Goal: Check status: Check status

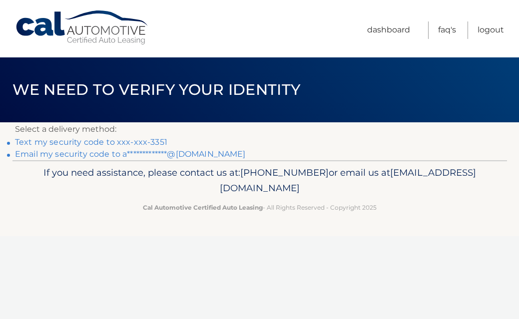
click at [56, 145] on link "Text my security code to xxx-xxx-3351" at bounding box center [91, 141] width 152 height 9
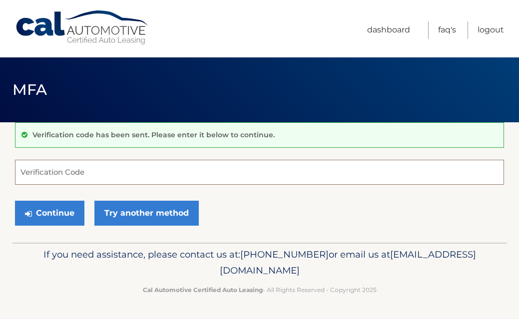
click at [65, 178] on input "Verification Code" at bounding box center [259, 172] width 489 height 25
type input "180394"
click at [49, 213] on button "Continue" at bounding box center [49, 213] width 69 height 25
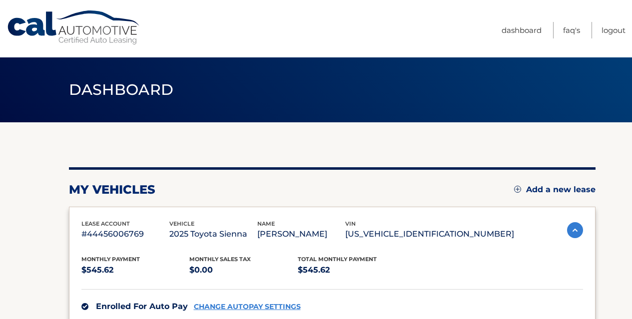
scroll to position [144, 0]
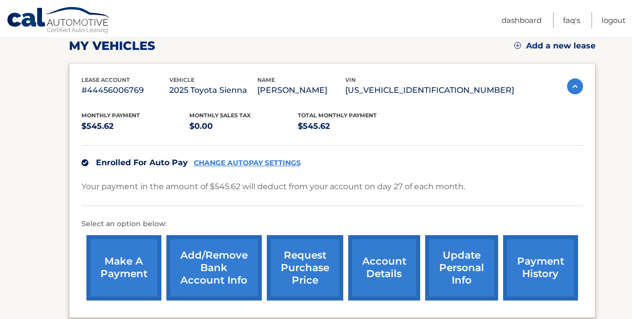
click at [402, 283] on link "account details" at bounding box center [384, 267] width 72 height 65
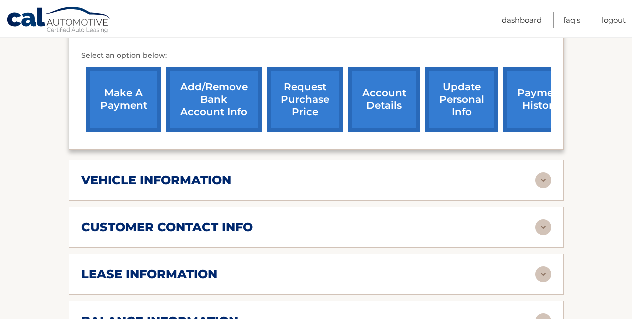
scroll to position [337, 0]
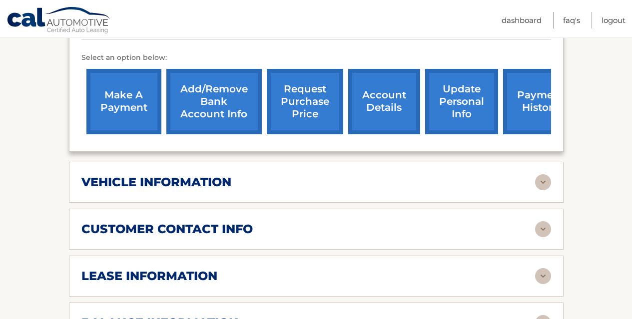
click at [521, 103] on link "payment history" at bounding box center [540, 101] width 75 height 65
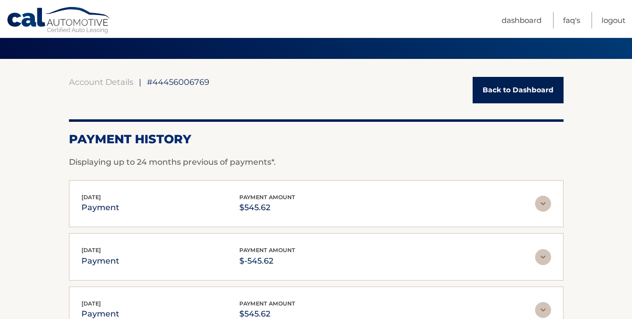
scroll to position [71, 0]
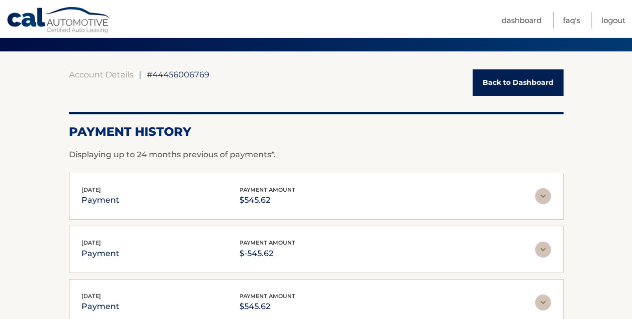
click at [549, 195] on img at bounding box center [543, 196] width 16 height 16
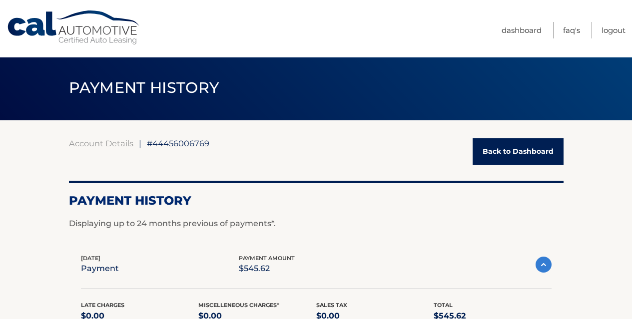
scroll to position [4, 0]
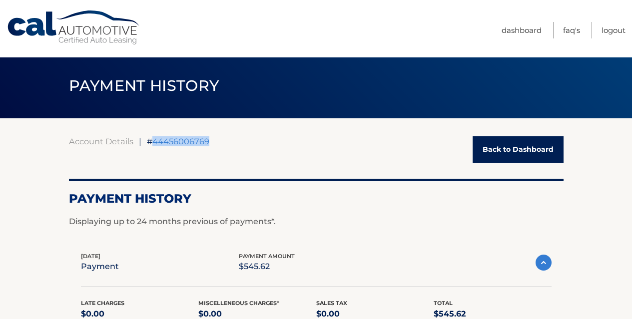
drag, startPoint x: 154, startPoint y: 144, endPoint x: 222, endPoint y: 140, distance: 68.1
click at [222, 140] on div "Account Details | #44456006769 Back to Dashboard" at bounding box center [316, 149] width 495 height 26
click at [204, 166] on div "Account Details | #44456006769 Back to Dashboard Payment History Displaying up …" at bounding box center [316, 310] width 495 height 349
